Goal: Communication & Community: Answer question/provide support

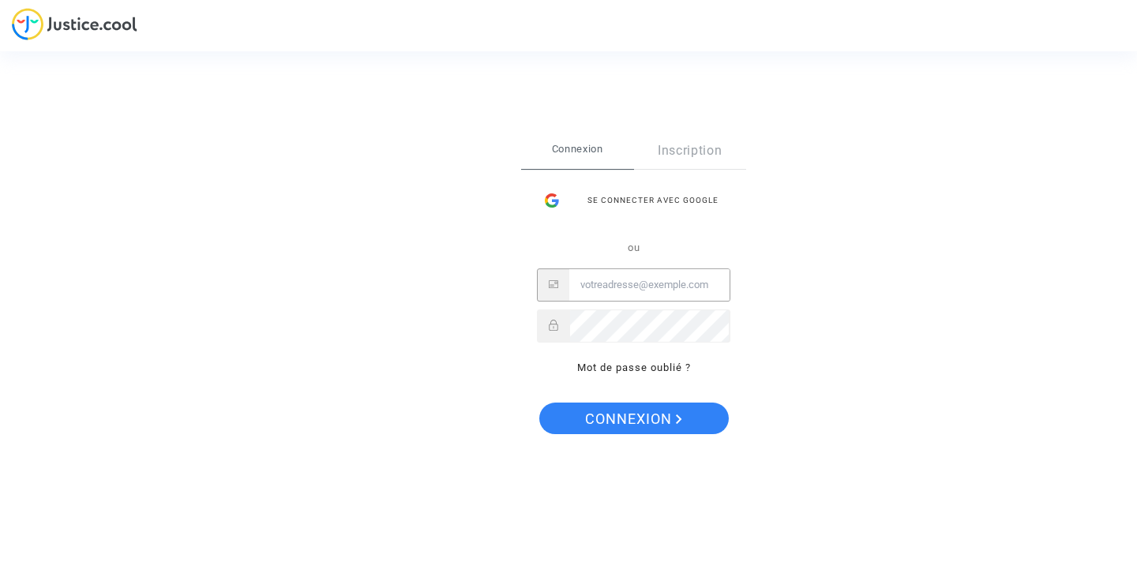
click at [618, 290] on input "Email" at bounding box center [649, 285] width 160 height 32
type input "[PERSON_NAME][EMAIL_ADDRESS][DOMAIN_NAME]"
click at [539, 403] on button "Connexion" at bounding box center [633, 419] width 189 height 32
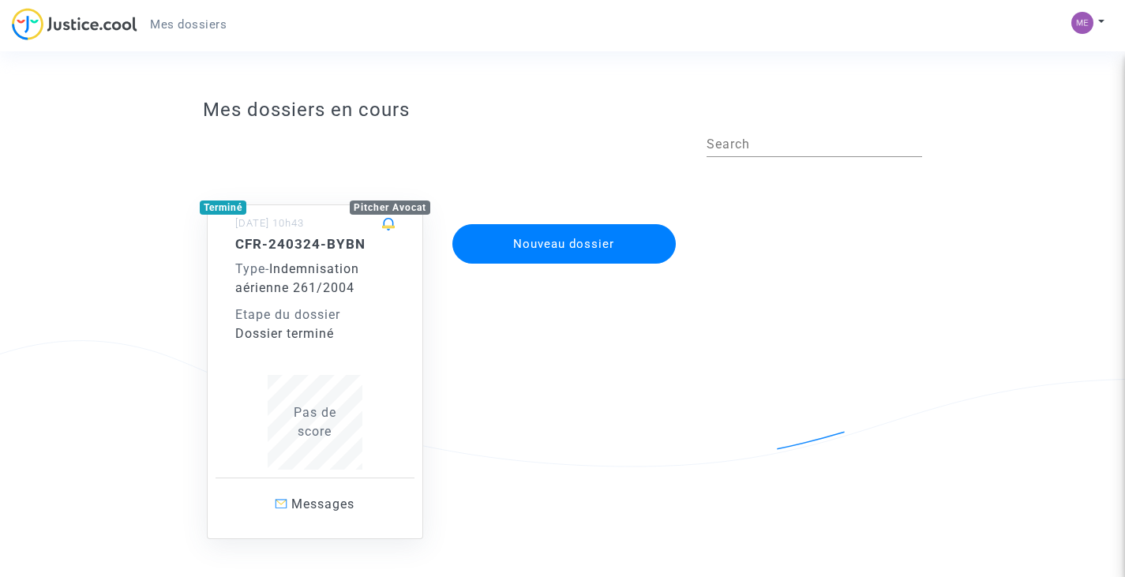
click at [364, 279] on div "Type - Indemnisation aérienne 261/2004" at bounding box center [314, 279] width 159 height 38
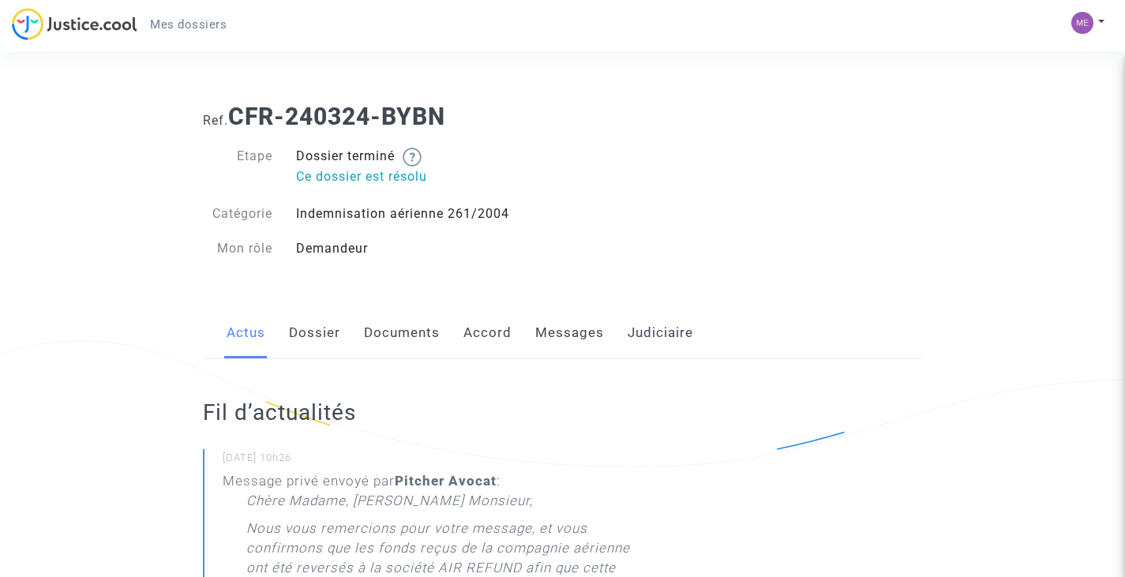
click at [573, 335] on link "Messages" at bounding box center [569, 333] width 69 height 52
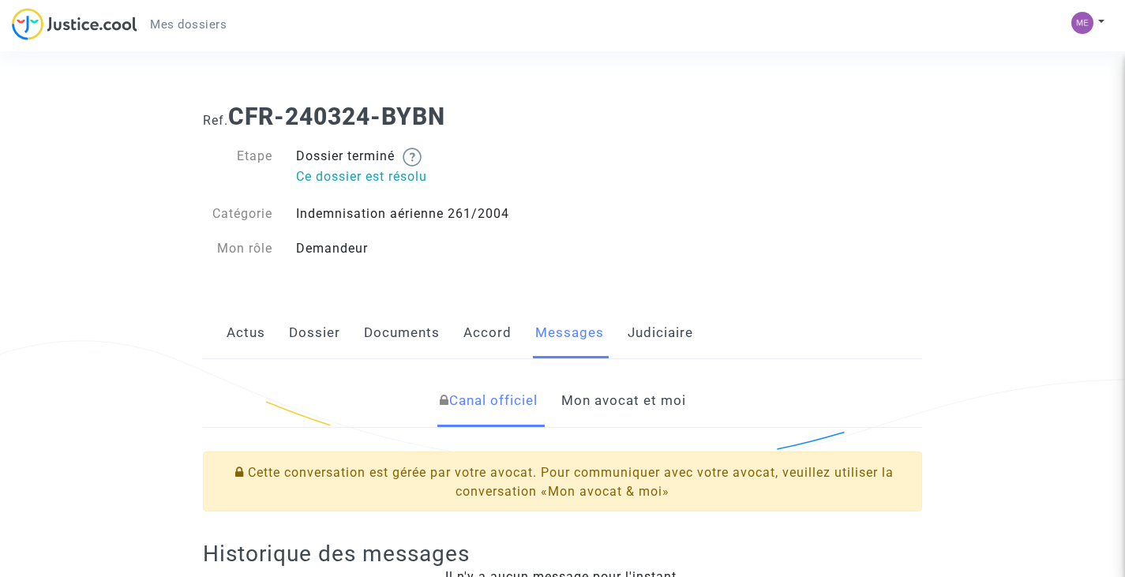
click at [651, 403] on link "Mon avocat et moi" at bounding box center [623, 401] width 125 height 52
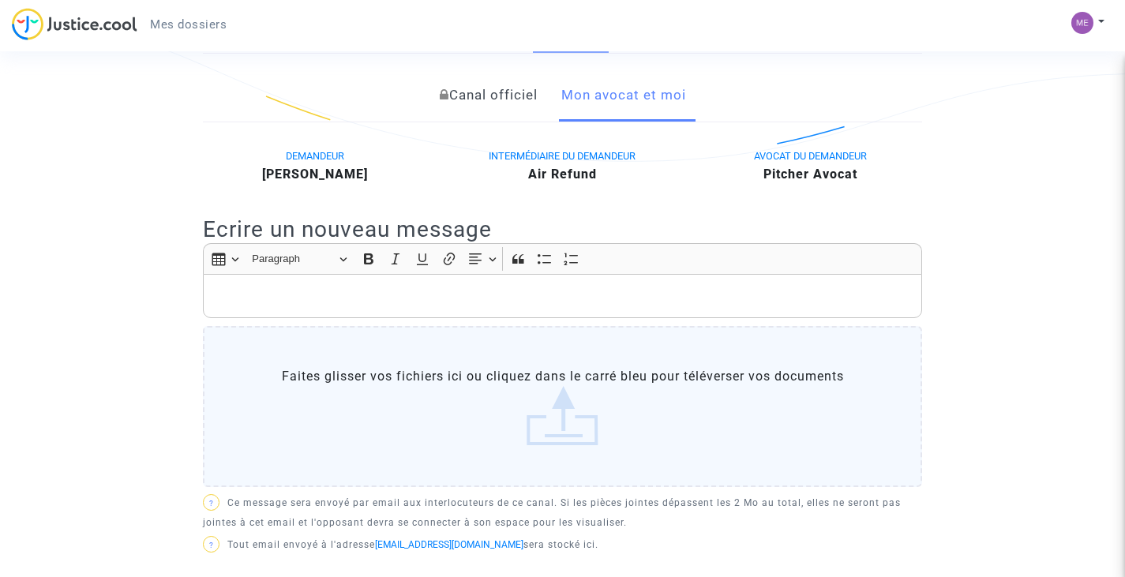
scroll to position [328, 0]
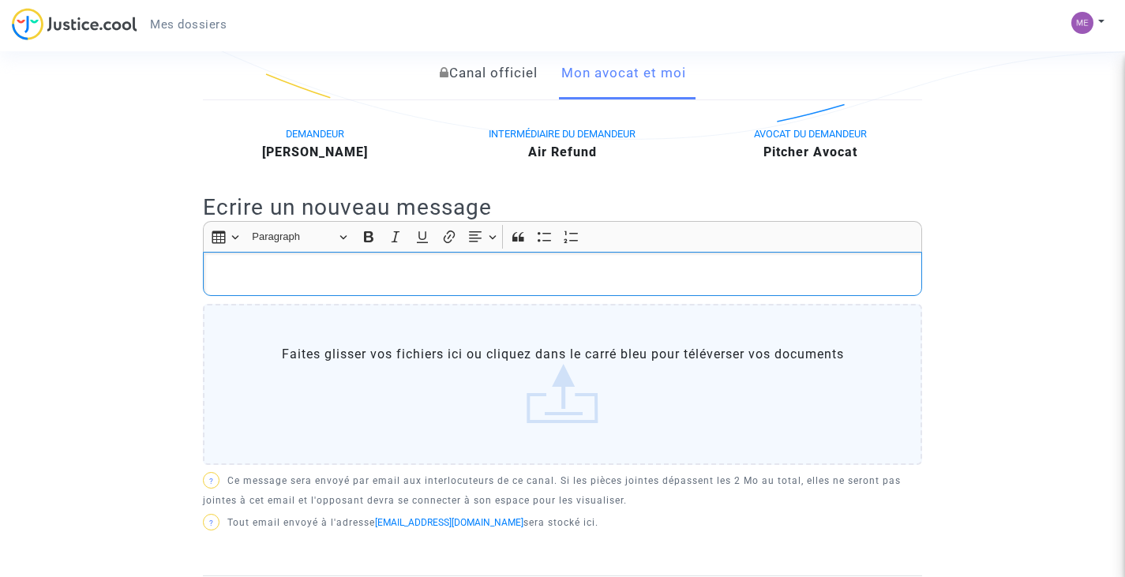
click at [314, 275] on p "Rich Text Editor, main" at bounding box center [563, 274] width 702 height 20
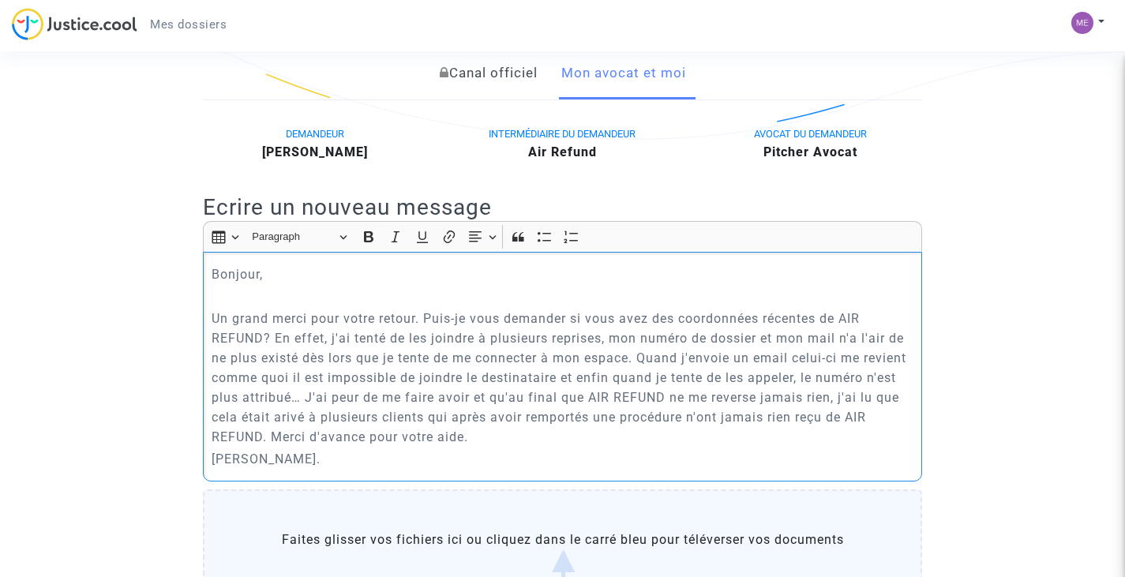
click at [388, 421] on p "Un grand merci pour votre retour. Puis-je vous demander si vous avez des coordo…" at bounding box center [563, 378] width 702 height 138
click at [425, 315] on p "Un grand merci pour votre retour. Puis-je vous demander si vous avez des coordo…" at bounding box center [563, 378] width 702 height 138
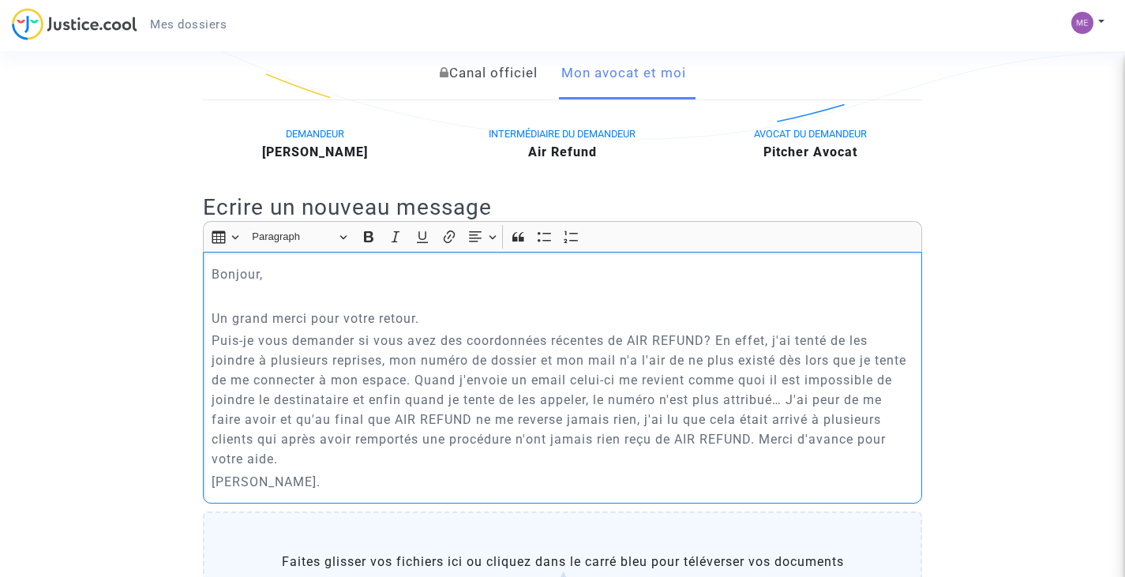
click at [709, 343] on p "Puis-je vous demander si vous avez des coordonnées récentes de AIR REFUND? En e…" at bounding box center [563, 400] width 702 height 138
click at [748, 340] on p "Puis-je vous demander si vous avez des coordonnées récentes de AIR REFUND svp? …" at bounding box center [563, 400] width 702 height 138
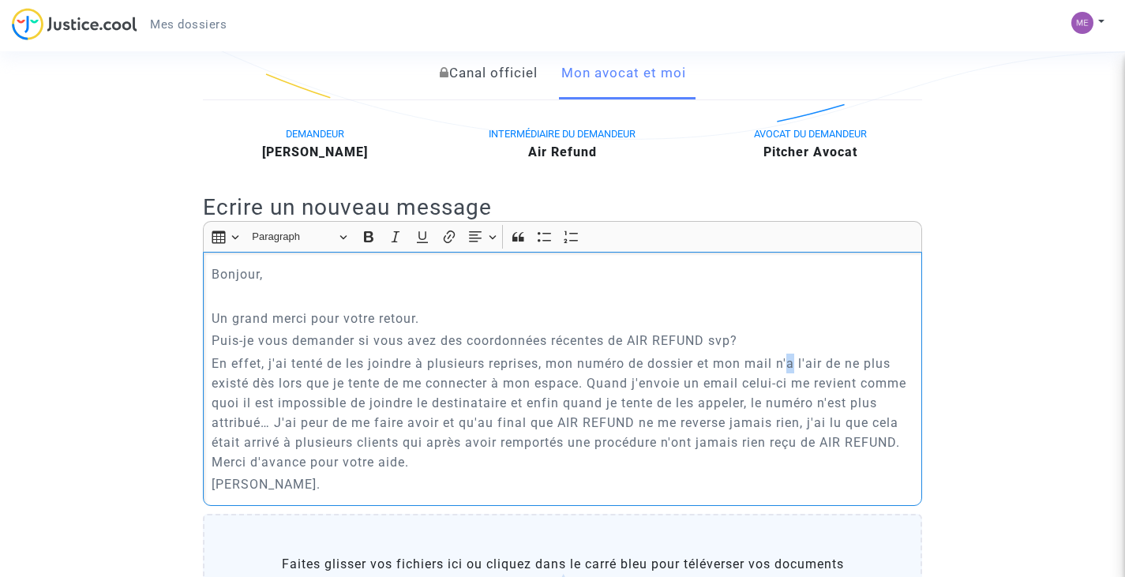
click at [790, 365] on p "En effet, j'ai tenté de les joindre à plusieurs reprises, mon numéro de dossier…" at bounding box center [563, 413] width 702 height 118
click at [248, 383] on p "En effet, j'ai tenté de les joindre à plusieurs reprises, mon numéro de dossier…" at bounding box center [563, 413] width 702 height 118
click at [596, 382] on p "En effet, j'ai tenté de les joindre à plusieurs reprises, mon numéro de dossier…" at bounding box center [563, 413] width 702 height 118
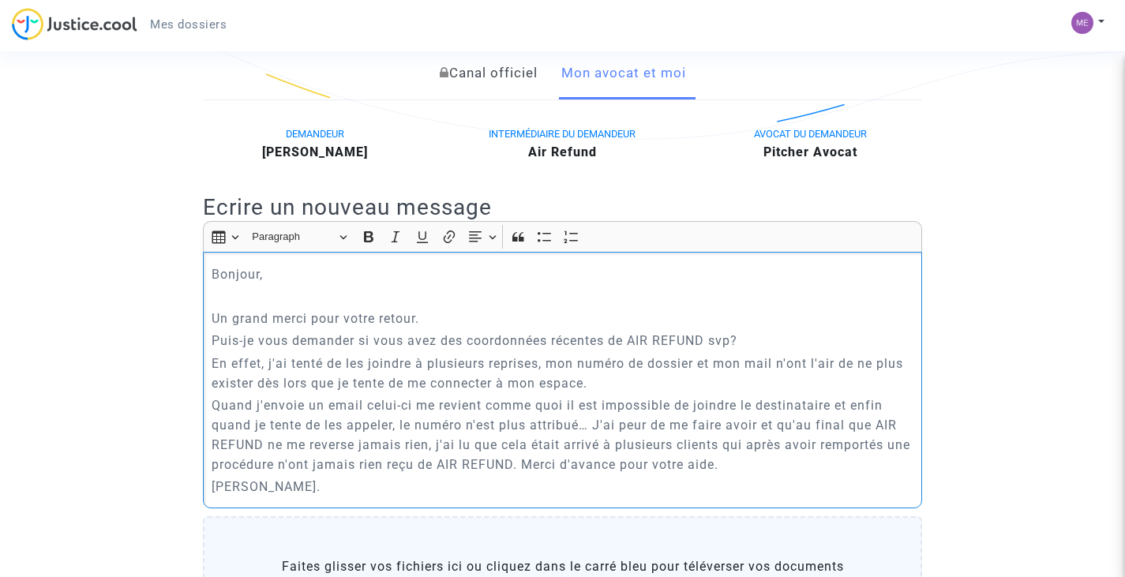
click at [596, 425] on p "Quand j'envoie un email celui-ci me revient comme quoi il est impossible de joi…" at bounding box center [563, 434] width 702 height 79
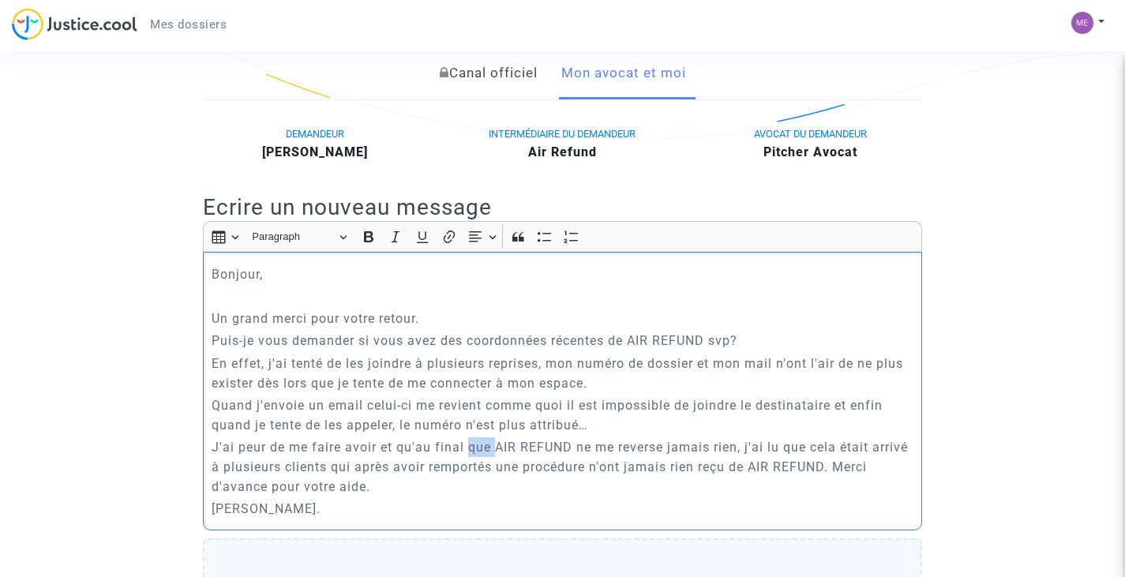
drag, startPoint x: 492, startPoint y: 448, endPoint x: 467, endPoint y: 448, distance: 24.5
click at [467, 448] on p "J'ai peur de me faire avoir et qu'au final que AIR REFUND ne me reverse jamais …" at bounding box center [563, 466] width 702 height 59
drag, startPoint x: 735, startPoint y: 450, endPoint x: 710, endPoint y: 451, distance: 25.3
click at [710, 451] on p "J'ai peur de me faire avoir et qu'au final AIR REFUND ne me reverse jamais rien…" at bounding box center [563, 466] width 702 height 59
click at [848, 448] on p "J'ai peur de me faire avoir et qu'au final AIR REFUND ne me reverse jamais rien…" at bounding box center [563, 466] width 702 height 59
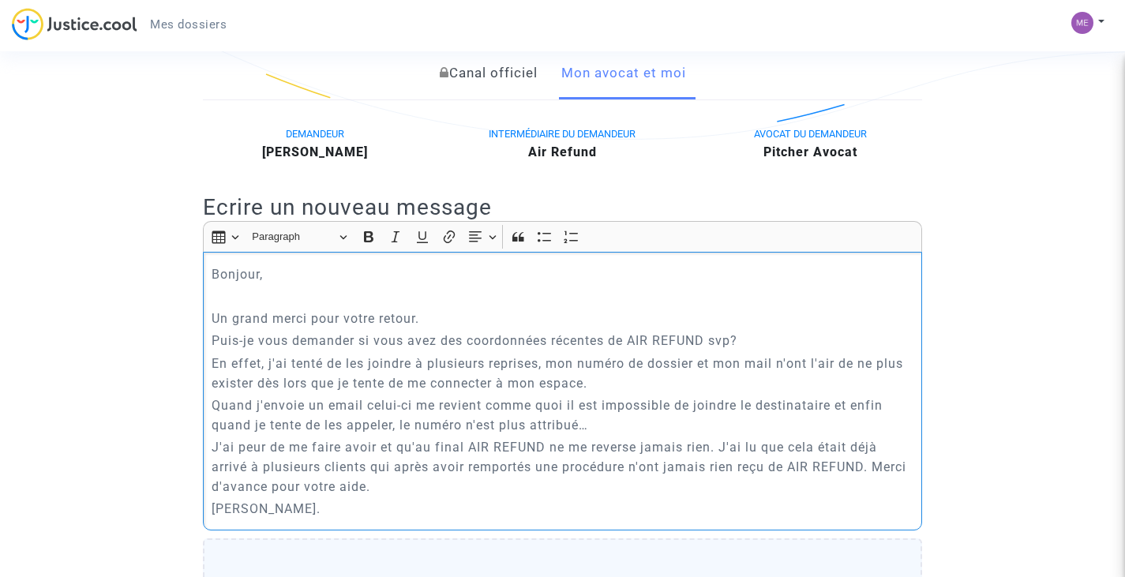
click at [534, 472] on p "J'ai peur de me faire avoir et qu'au final AIR REFUND ne me reverse jamais rien…" at bounding box center [563, 466] width 702 height 59
click at [869, 466] on p "J'ai peur de me faire avoir et qu'au final AIR REFUND ne me reverse jamais rien…" at bounding box center [563, 466] width 702 height 59
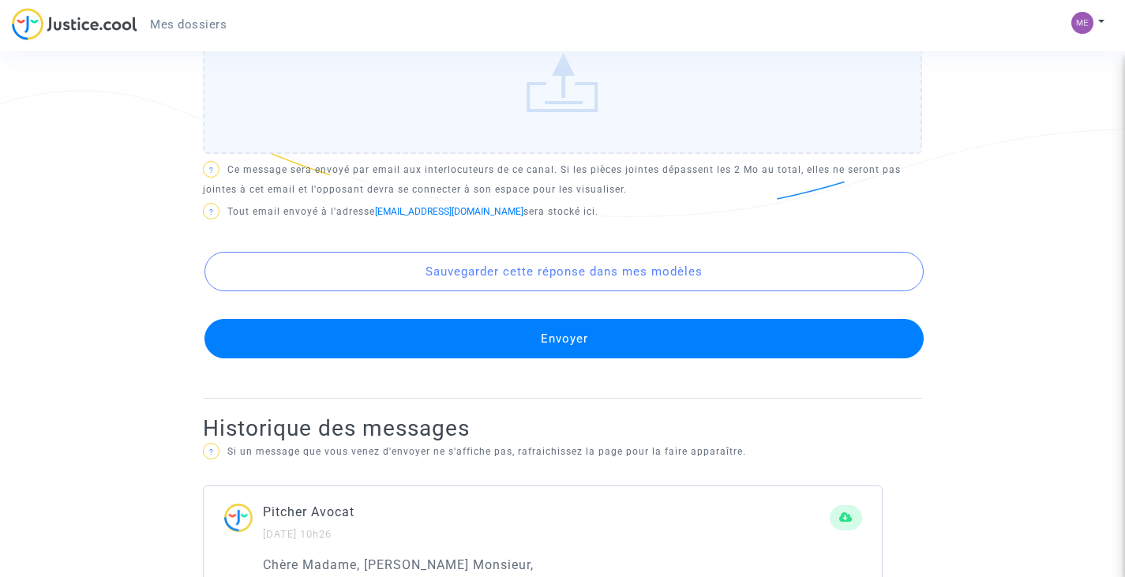
scroll to position [860, 0]
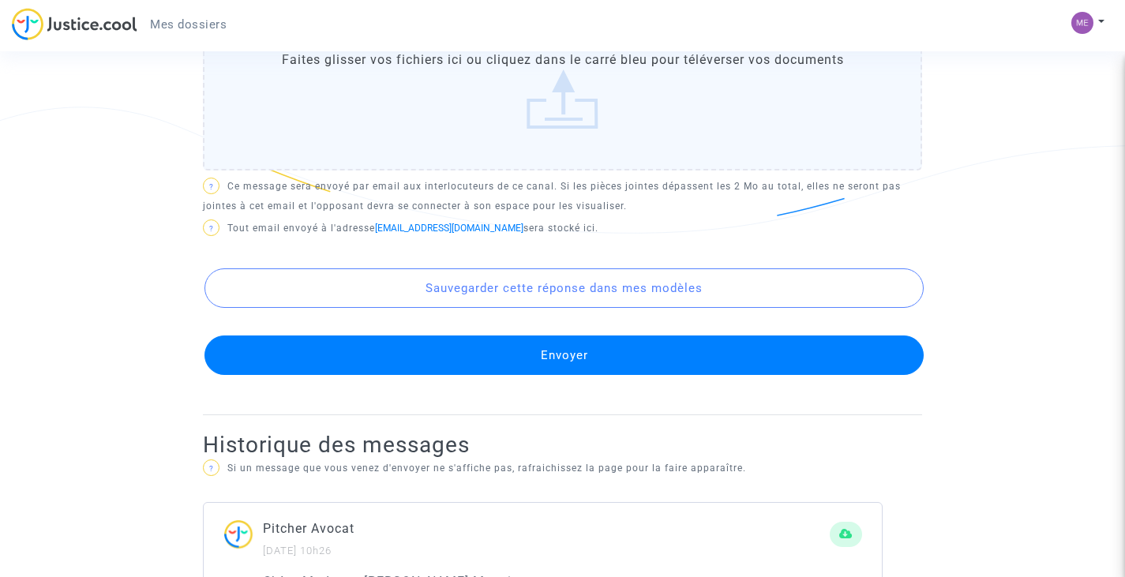
click at [650, 352] on button "Envoyer" at bounding box center [563, 354] width 719 height 39
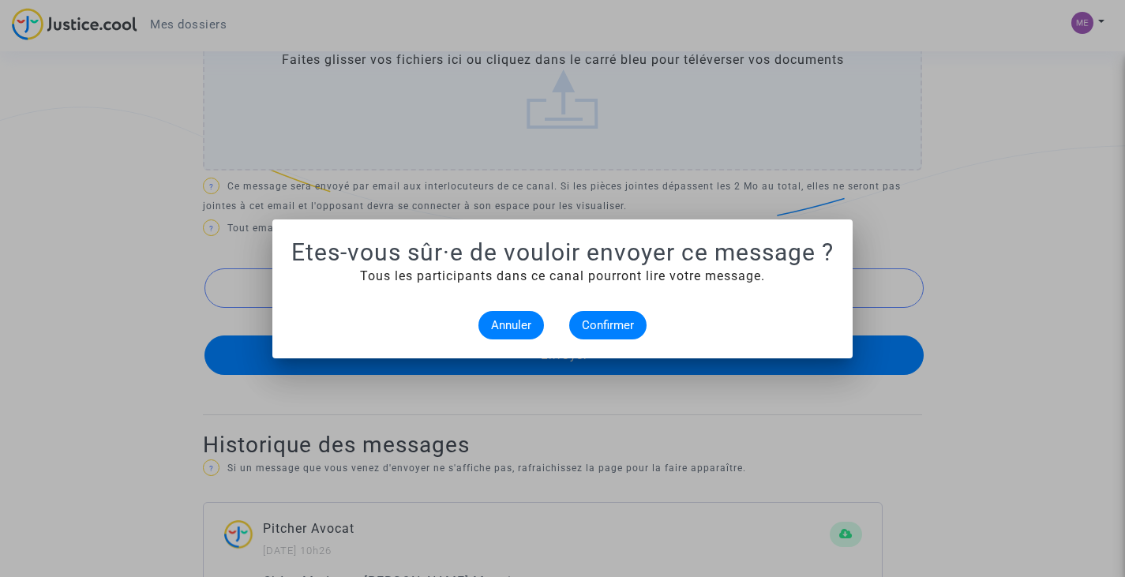
scroll to position [0, 0]
click at [614, 324] on span "Confirmer" at bounding box center [608, 325] width 52 height 14
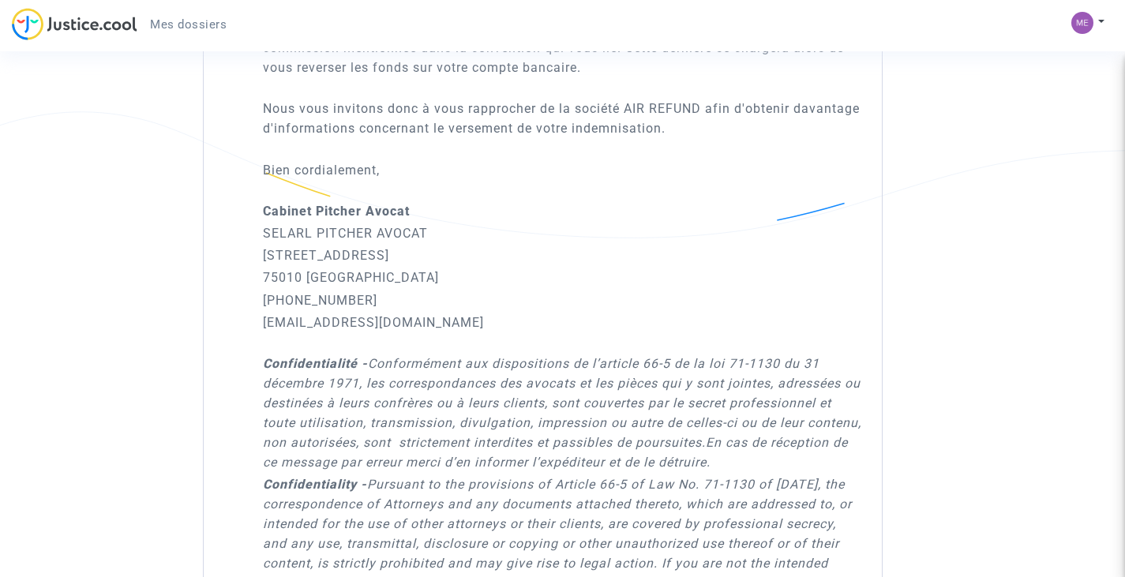
scroll to position [860, 0]
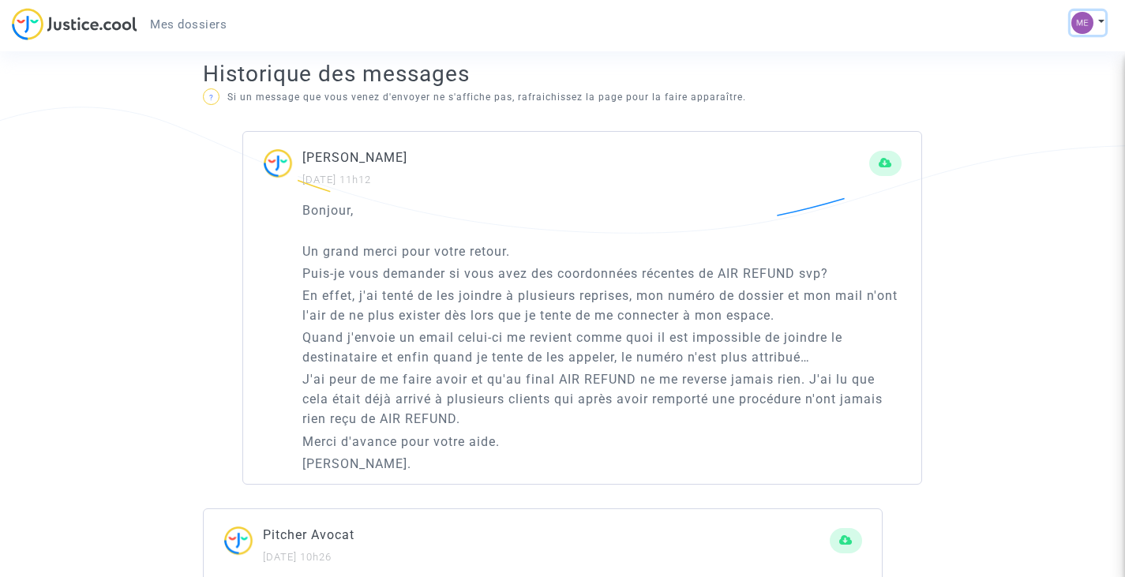
click at [1092, 30] on button at bounding box center [1087, 23] width 35 height 24
click at [1025, 106] on link "Déconnexion" at bounding box center [1042, 106] width 125 height 25
